Goal: Information Seeking & Learning: Understand process/instructions

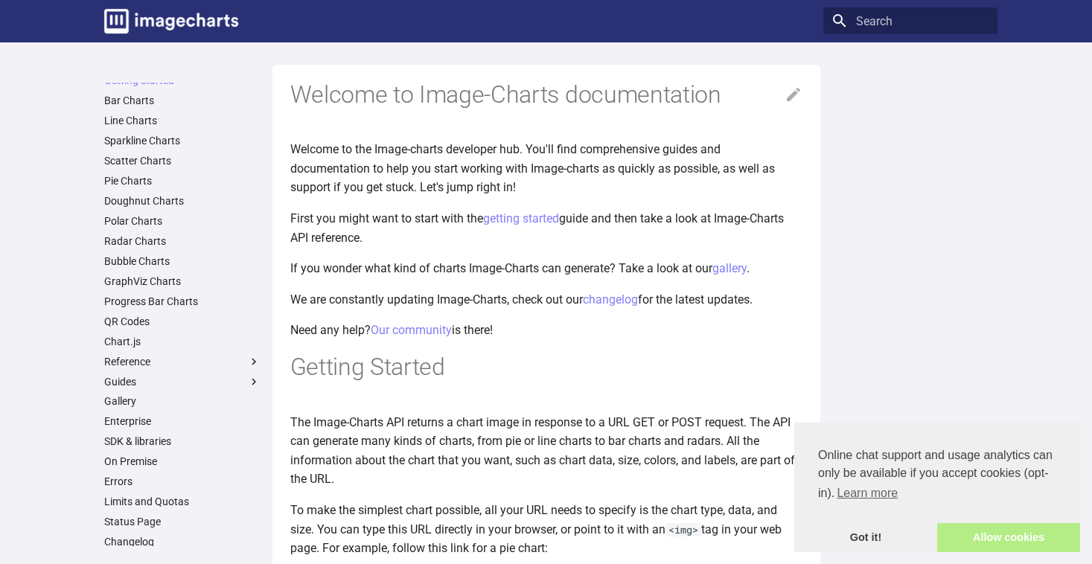
click at [987, 539] on link "Allow cookies" at bounding box center [1008, 538] width 143 height 30
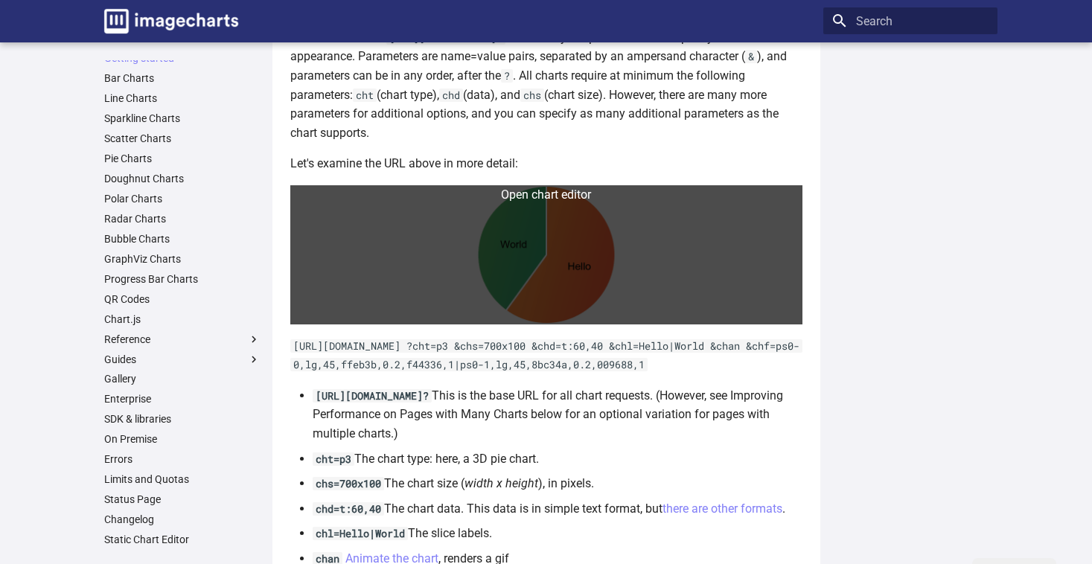
scroll to position [788, 0]
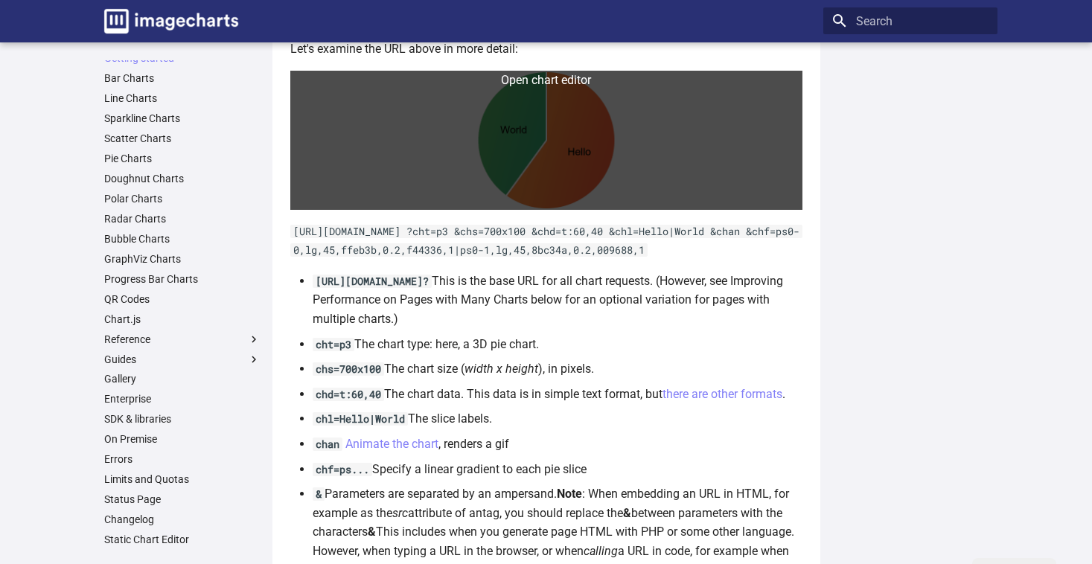
click at [576, 153] on link at bounding box center [546, 140] width 512 height 139
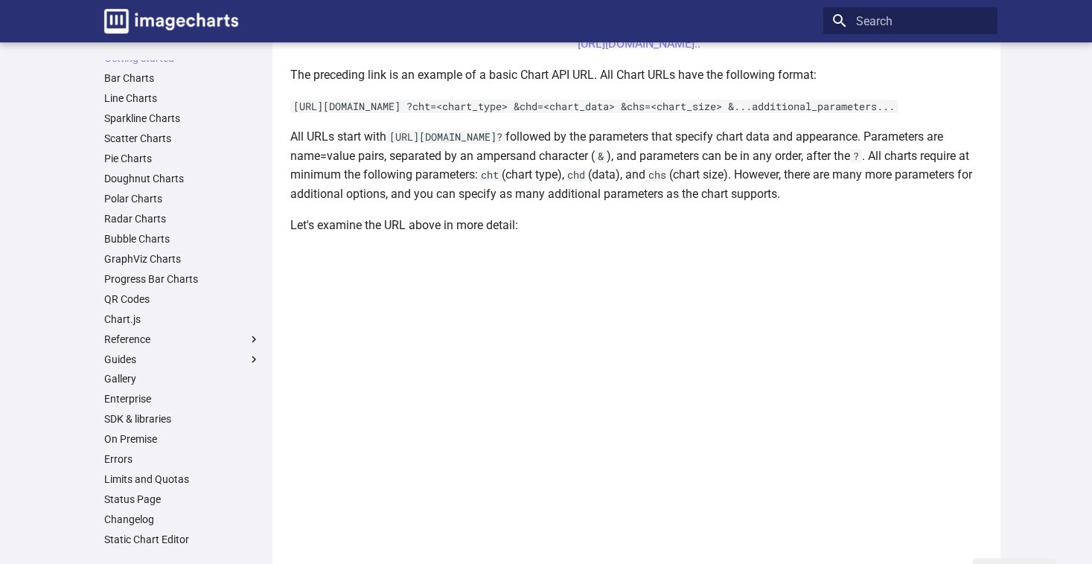
scroll to position [468, 0]
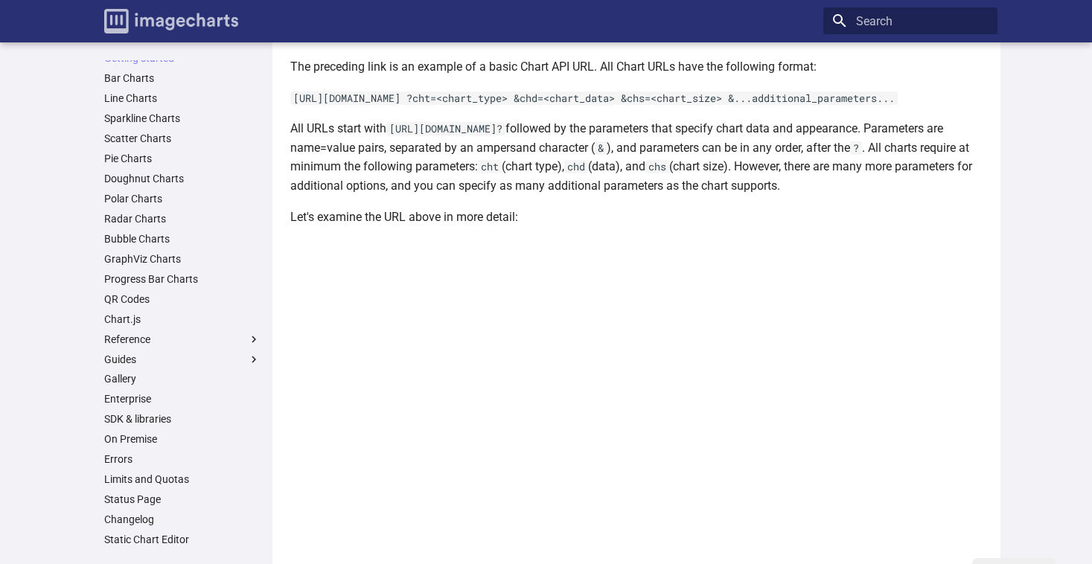
click at [134, 21] on img "Image-Charts documentation" at bounding box center [171, 21] width 134 height 25
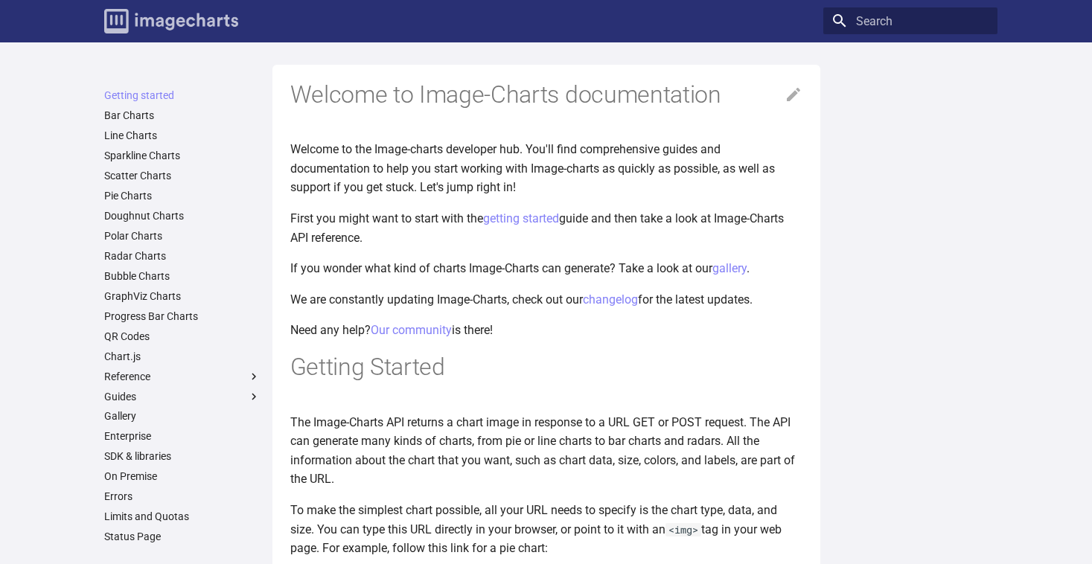
click at [186, 28] on img "Image-Charts documentation" at bounding box center [171, 21] width 134 height 25
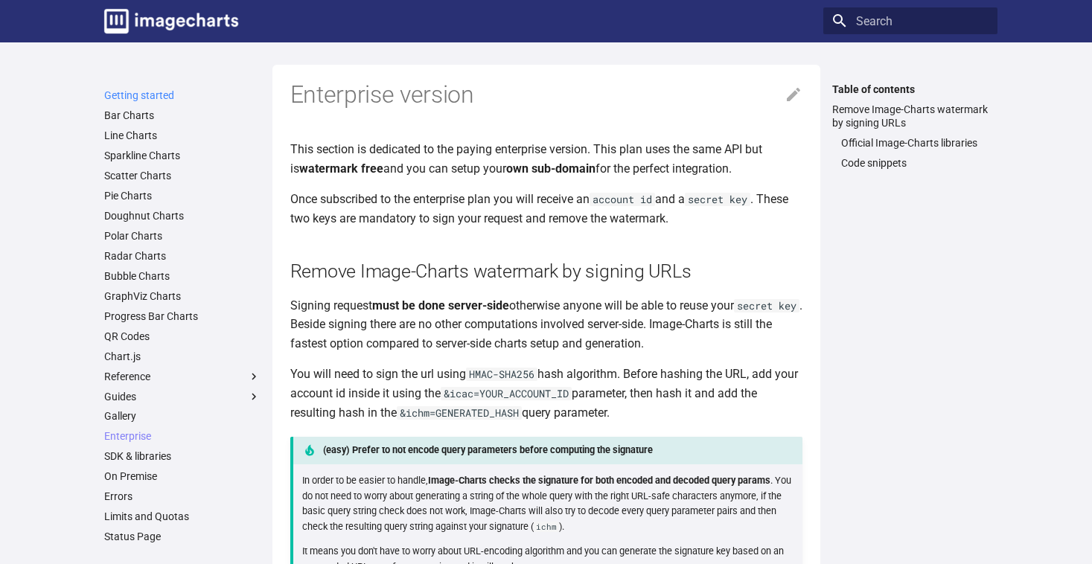
click at [137, 97] on link "Getting started" at bounding box center [182, 95] width 156 height 13
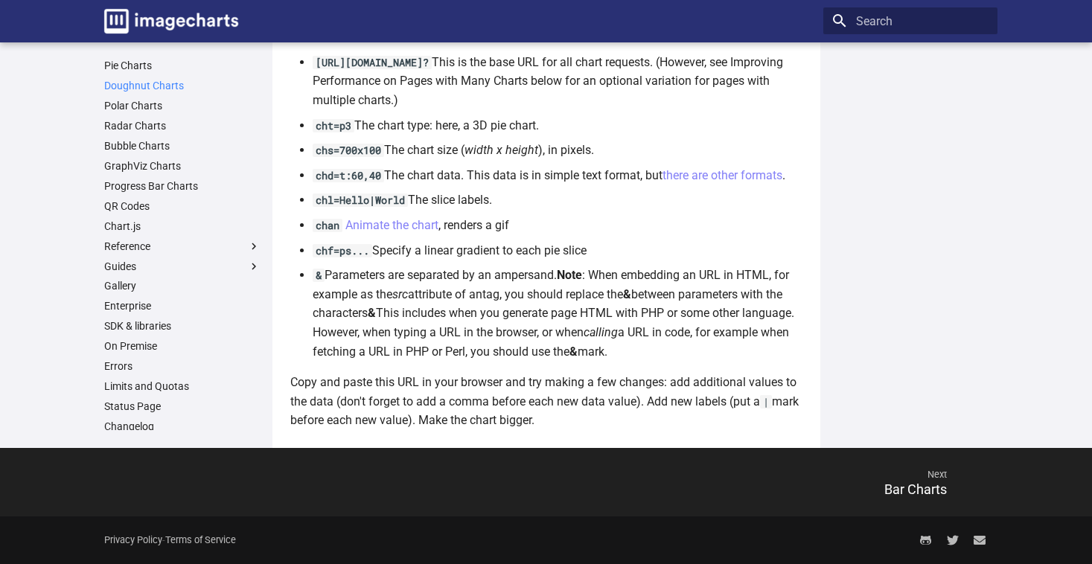
scroll to position [131, 0]
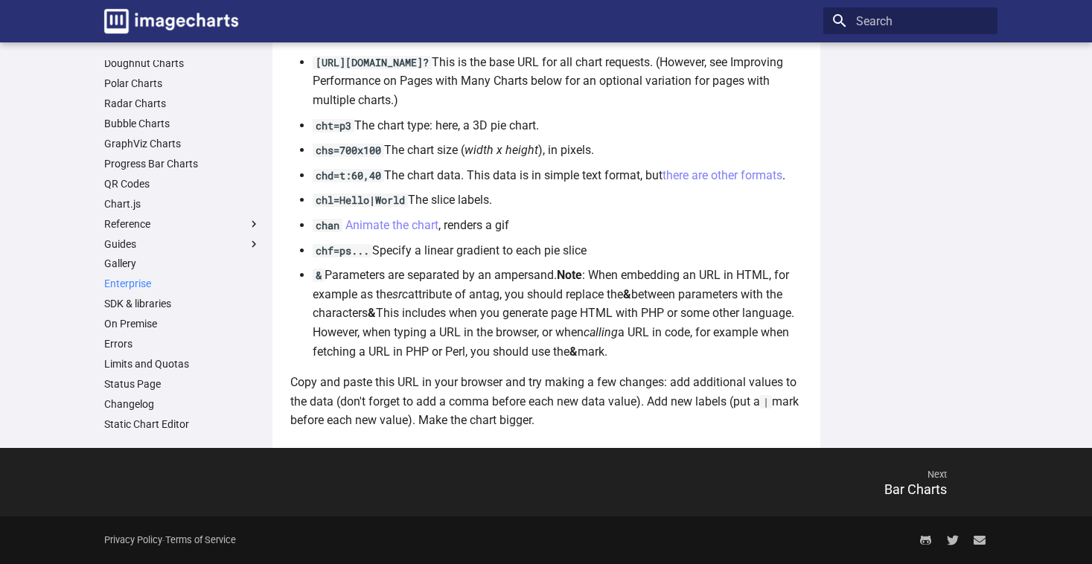
click at [135, 278] on link "Enterprise" at bounding box center [182, 283] width 156 height 13
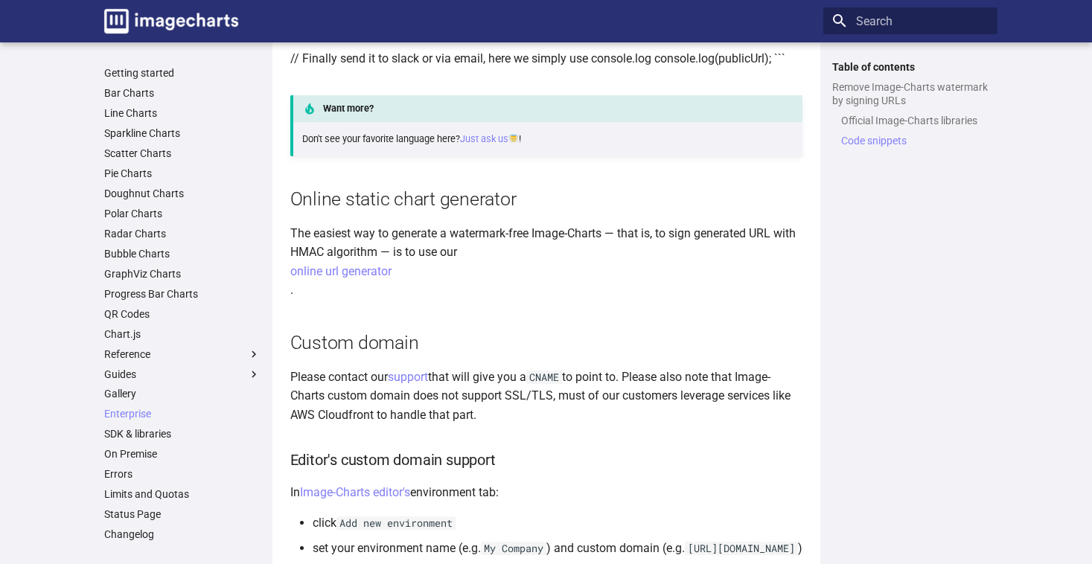
scroll to position [1867, 0]
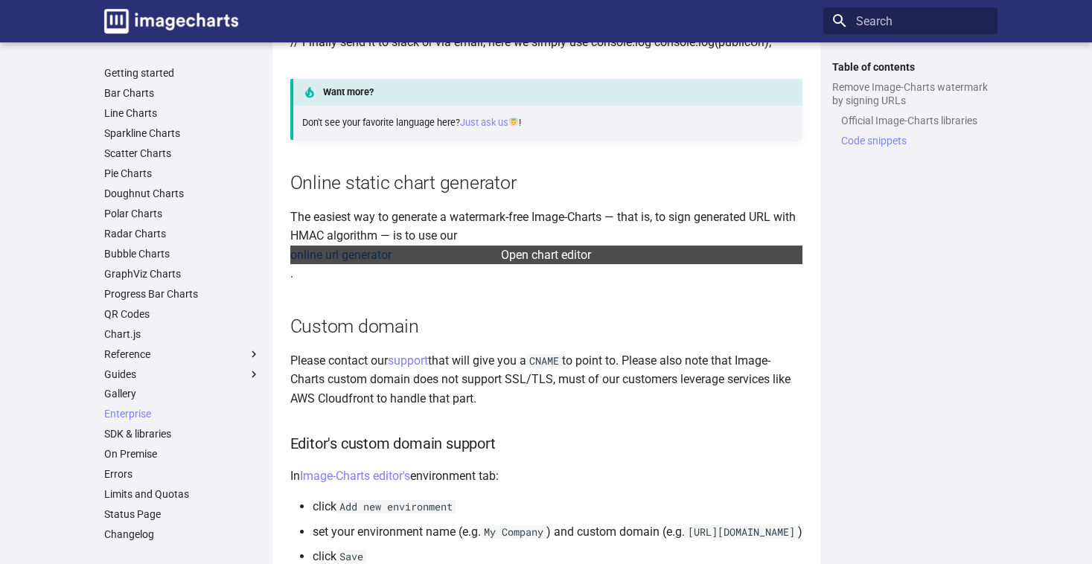
click at [340, 265] on link "online url generator" at bounding box center [546, 255] width 512 height 19
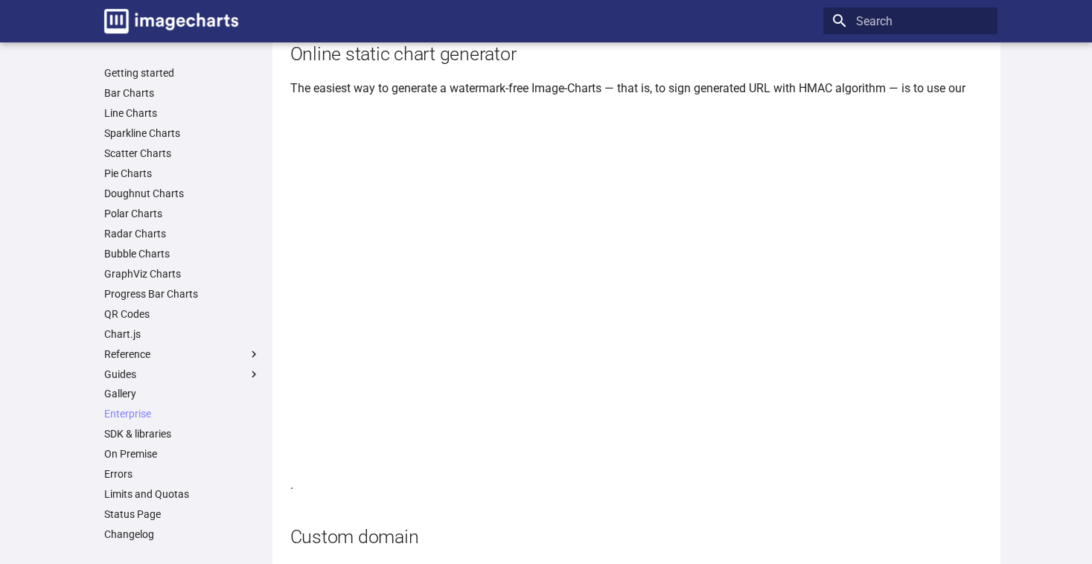
scroll to position [1808, 0]
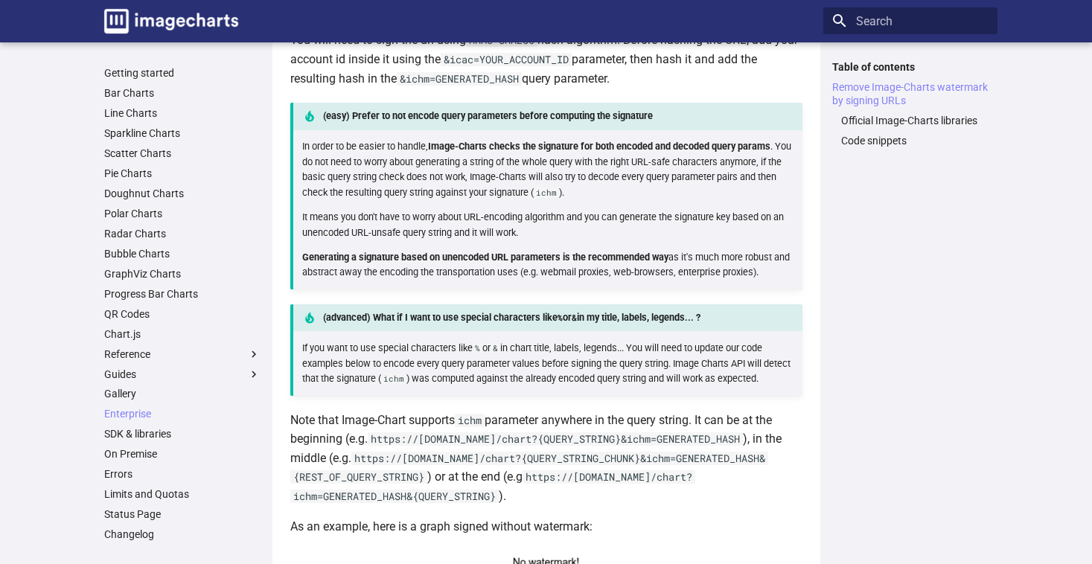
scroll to position [101, 0]
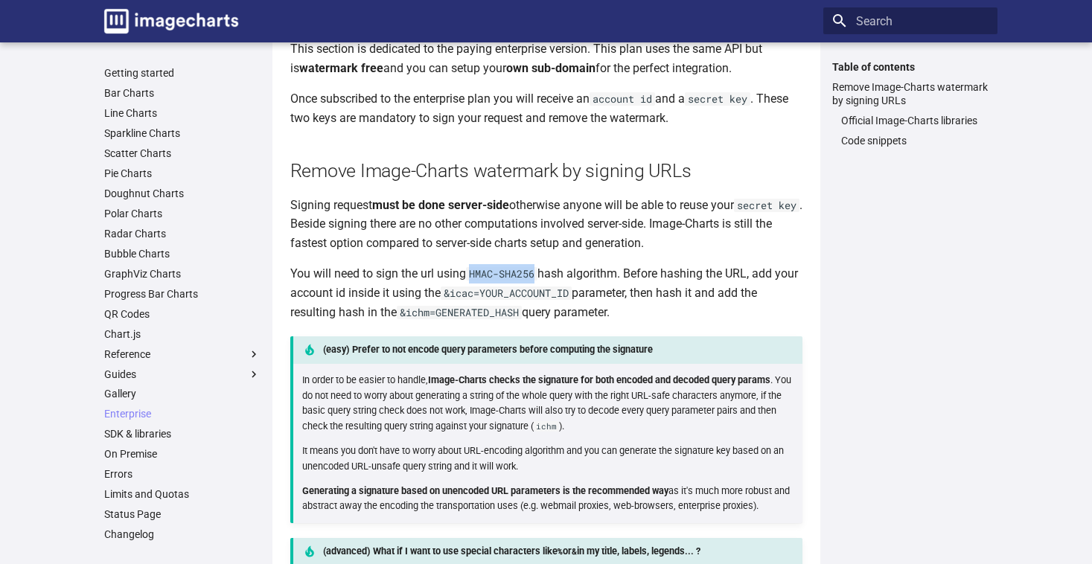
drag, startPoint x: 474, startPoint y: 273, endPoint x: 538, endPoint y: 273, distance: 64.0
click at [538, 273] on code "HMAC-SHA256" at bounding box center [501, 273] width 71 height 13
copy code "HMAC-SHA256"
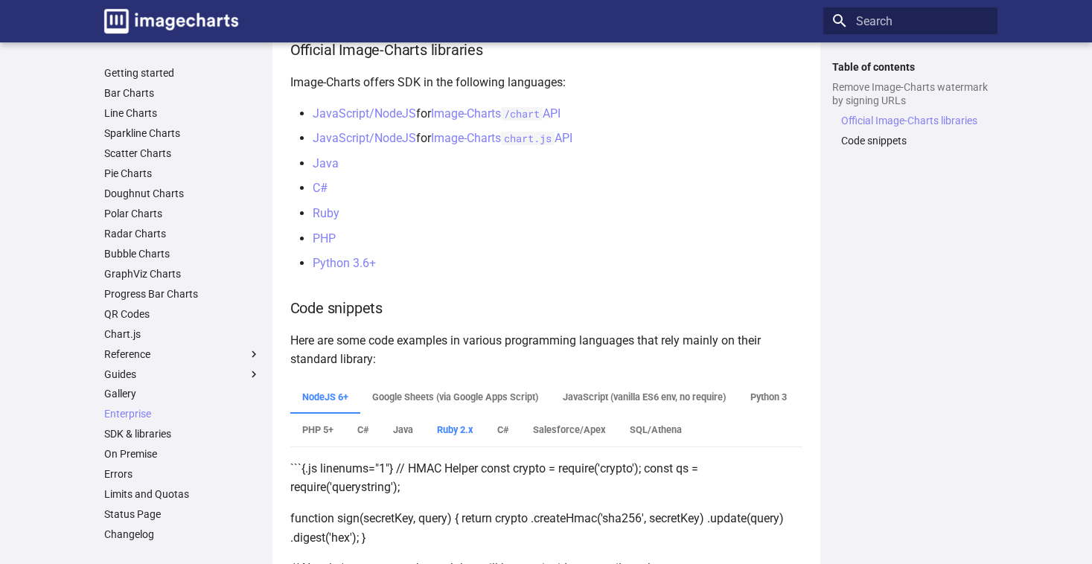
scroll to position [1114, 0]
click at [322, 238] on link "PHP" at bounding box center [324, 239] width 23 height 14
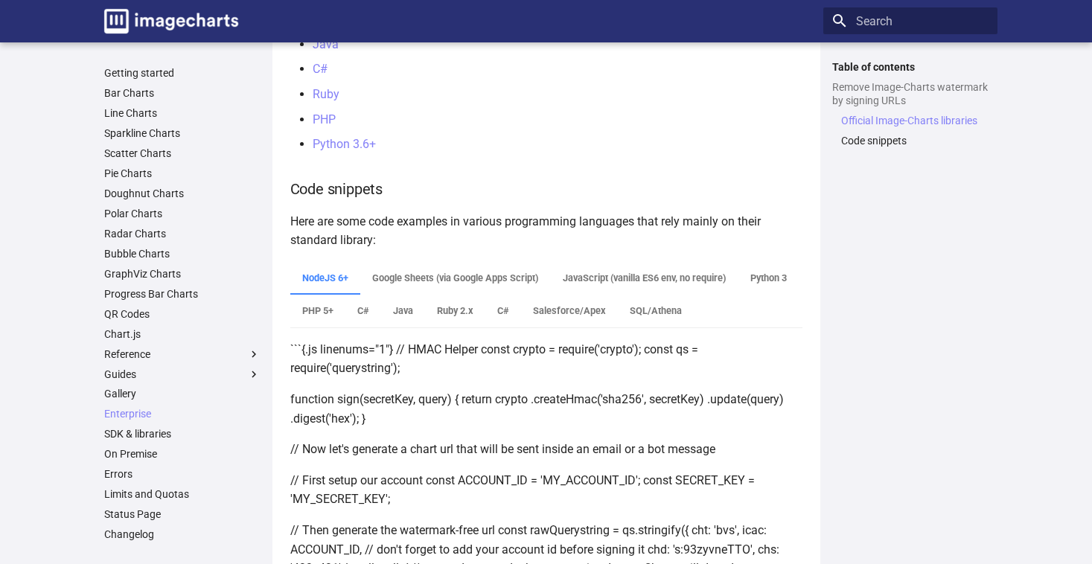
scroll to position [1240, 0]
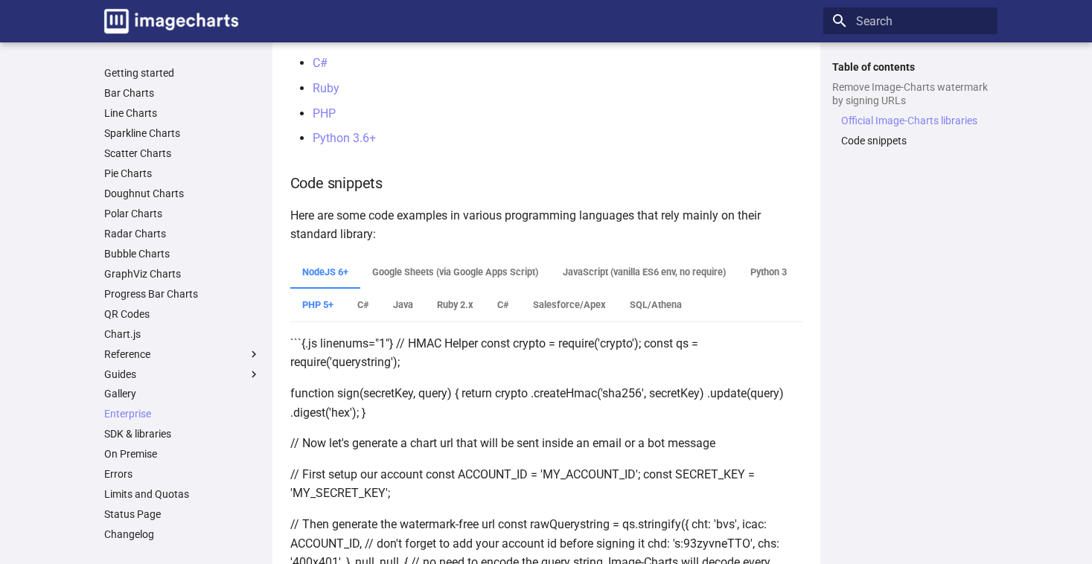
click at [345, 305] on label "PHP 5+" at bounding box center [317, 305] width 55 height 33
click at [294, 258] on input "PHP 5+" at bounding box center [294, 258] width 0 height 0
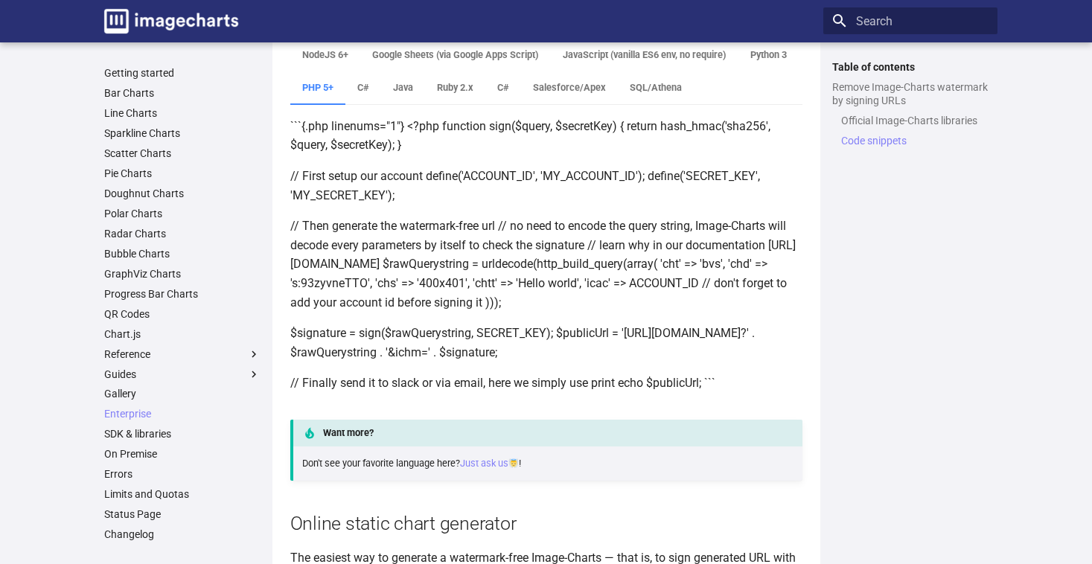
scroll to position [1469, 0]
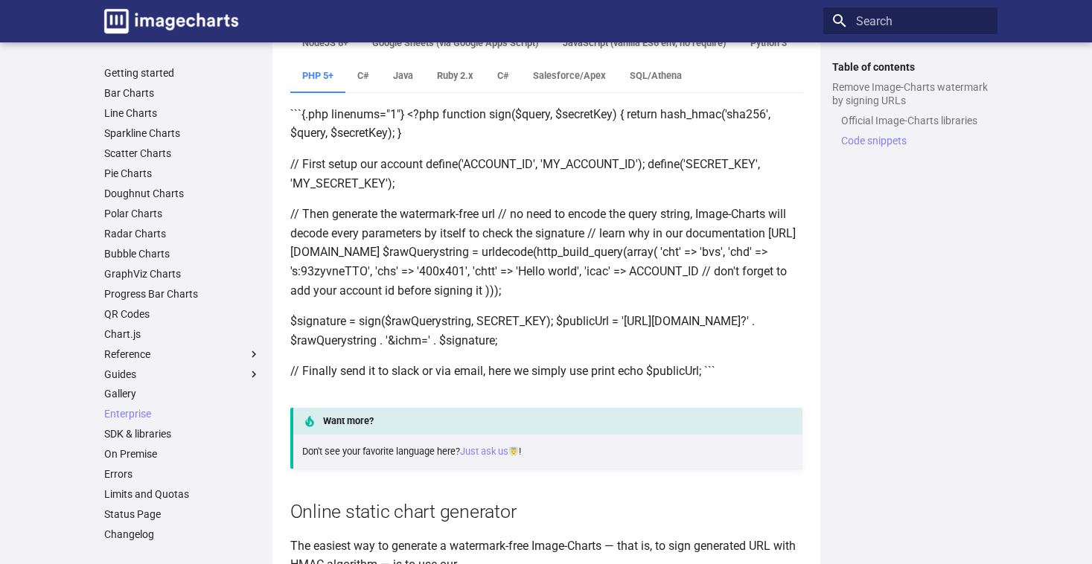
drag, startPoint x: 516, startPoint y: 340, endPoint x: 270, endPoint y: 327, distance: 246.0
copy p "$signature = sign($rawQuerystring, SECRET_KEY); $publicUrl = 'https://image-cha…"
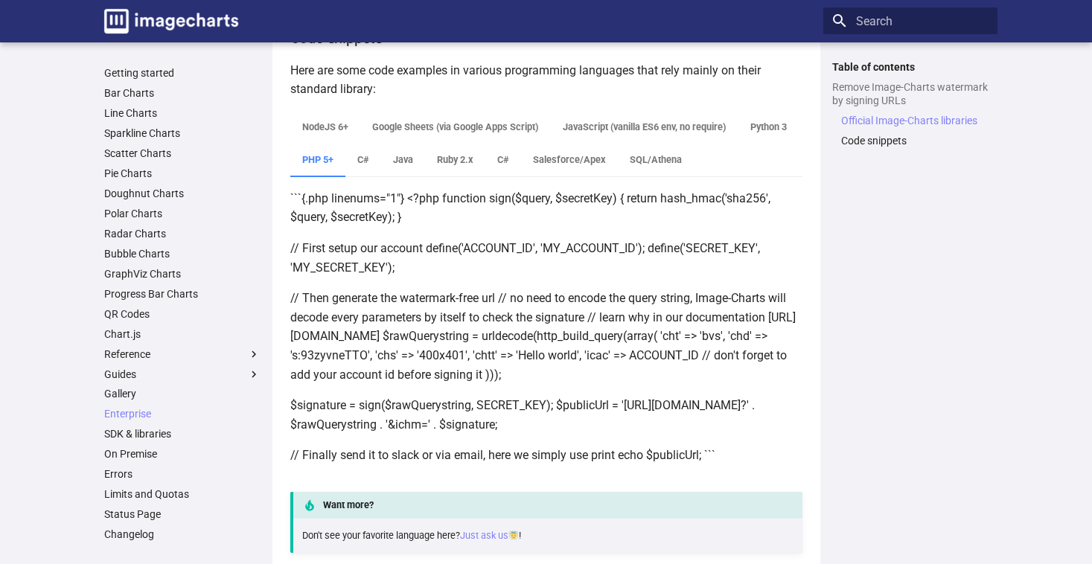
scroll to position [1425, 0]
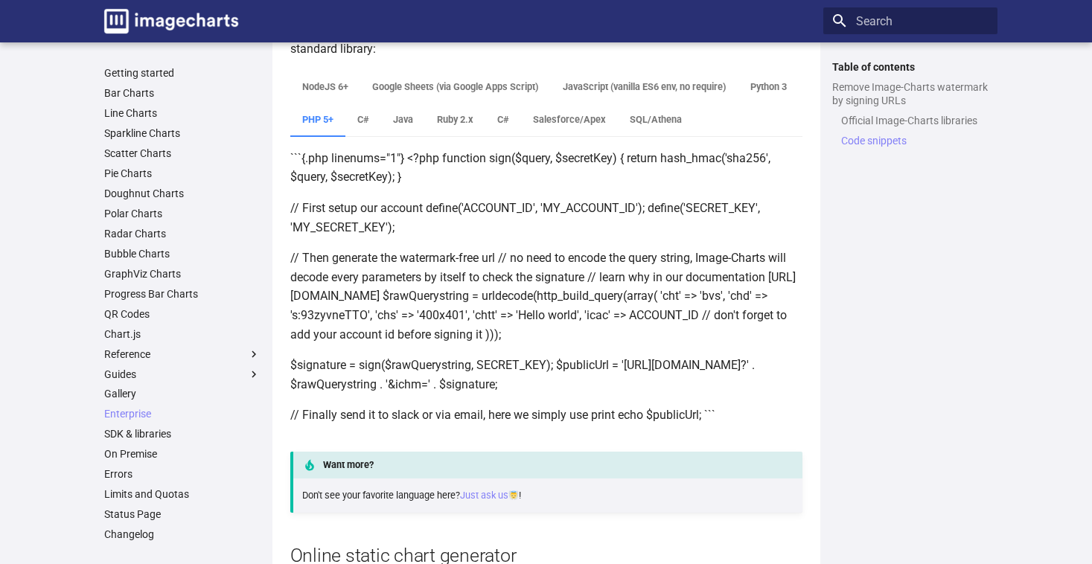
drag, startPoint x: 574, startPoint y: 297, endPoint x: 794, endPoint y: 336, distance: 223.0
click at [794, 336] on p "// Then generate the watermark-free url // no need to encode the query string, …" at bounding box center [546, 296] width 512 height 95
copy p "$rawQuerystring = urldecode(http_build_query(array( 'cht' => 'bvs', 'chd' => 's…"
click at [425, 167] on p "```{.php linenums="1"} <?php function sign($query, $secretKey) { return hash_hm…" at bounding box center [546, 168] width 512 height 38
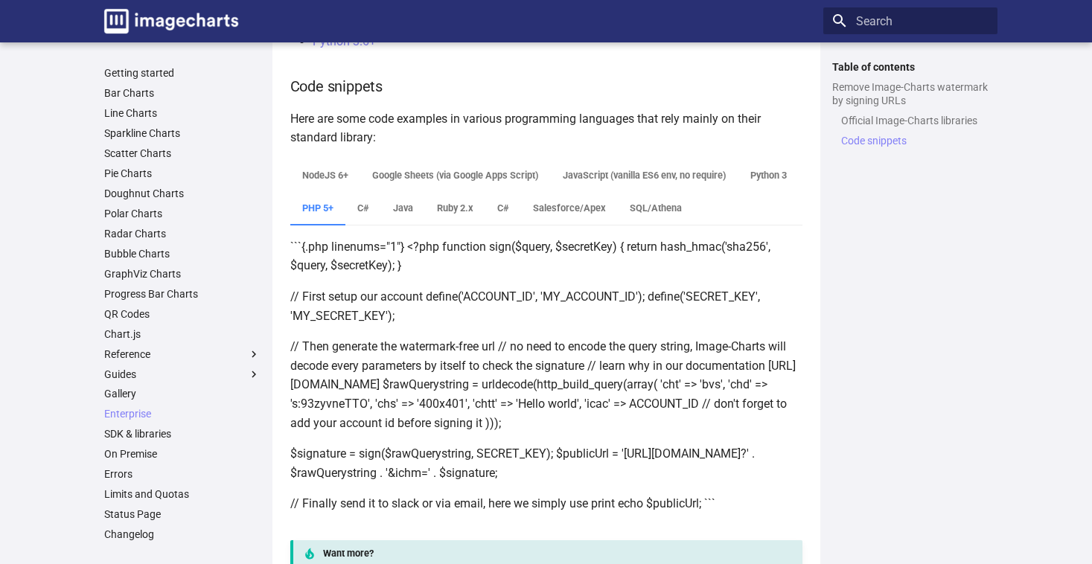
scroll to position [1335, 0]
click at [739, 194] on label "Python 3" at bounding box center [769, 177] width 60 height 33
click at [294, 163] on input "Python 3" at bounding box center [294, 163] width 0 height 0
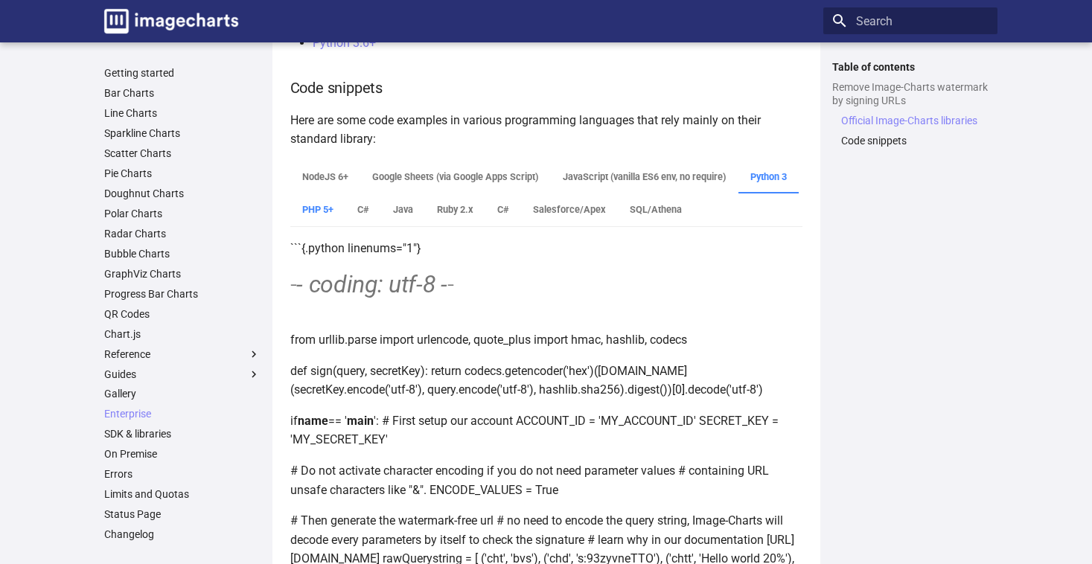
click at [345, 208] on label "PHP 5+" at bounding box center [317, 210] width 55 height 33
click at [294, 163] on input "PHP 5+" at bounding box center [294, 163] width 0 height 0
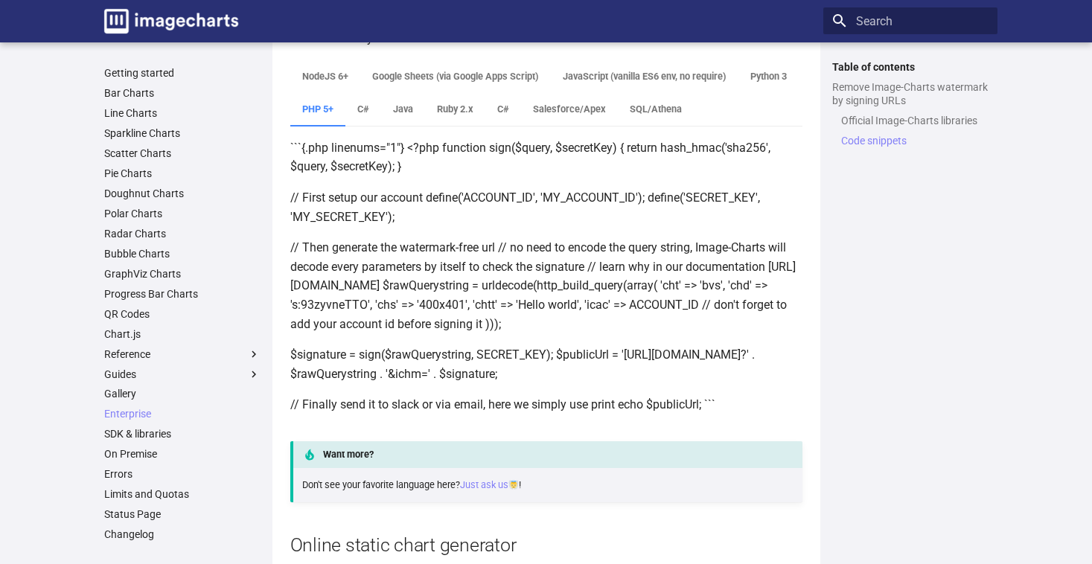
scroll to position [1449, 0]
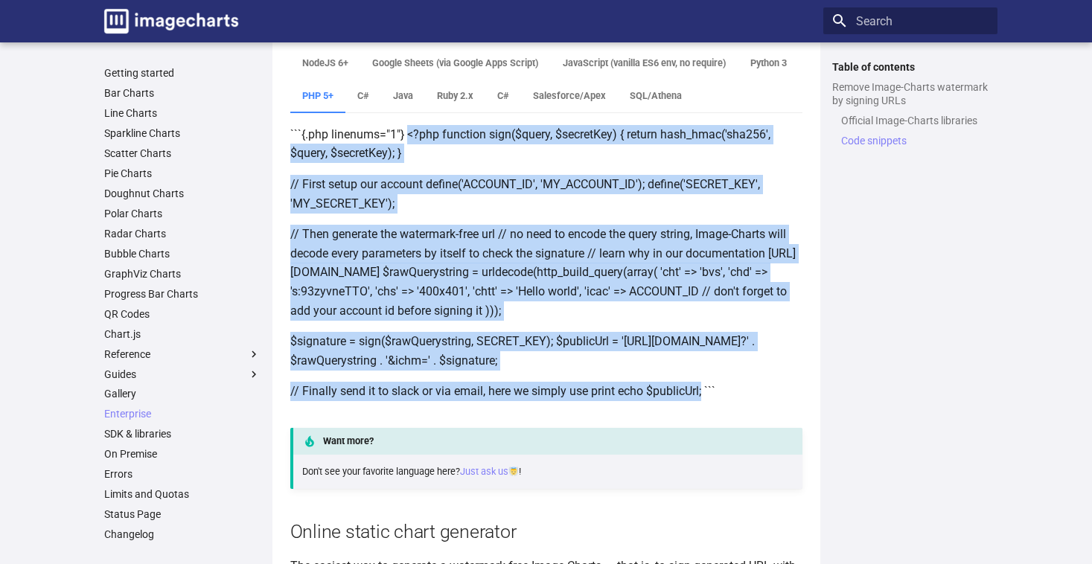
drag, startPoint x: 407, startPoint y: 133, endPoint x: 703, endPoint y: 389, distance: 391.7
click at [703, 389] on div "```{.php linenums="1"} <?php function sign($query, $secretKey) { return hash_hm…" at bounding box center [546, 263] width 512 height 300
copy div "<?php function sign($query, $secretKey) { return hash_hmac('sha256', $query, $s…"
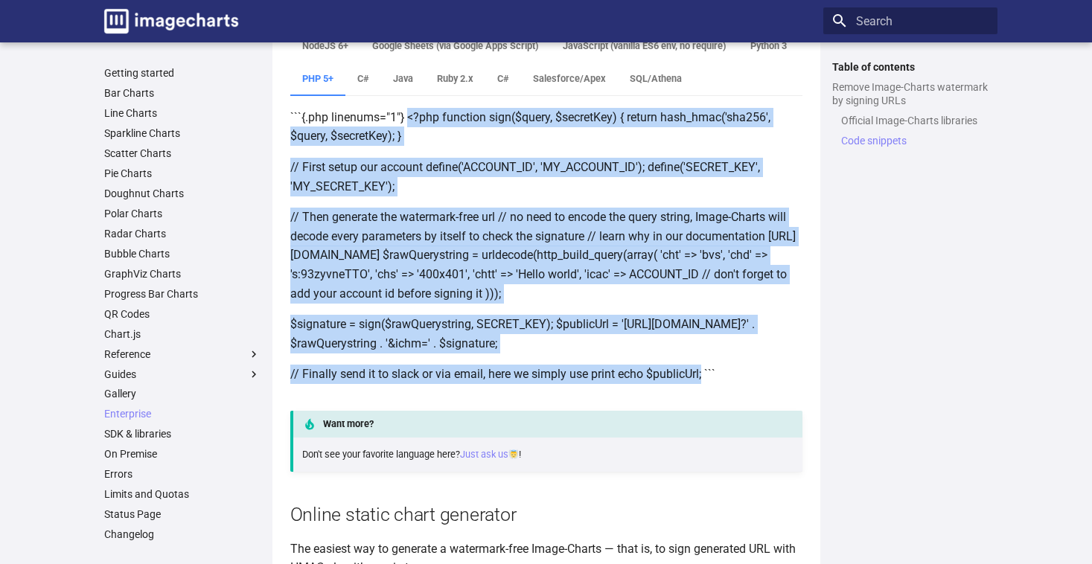
scroll to position [1430, 0]
